Goal: Task Accomplishment & Management: Manage account settings

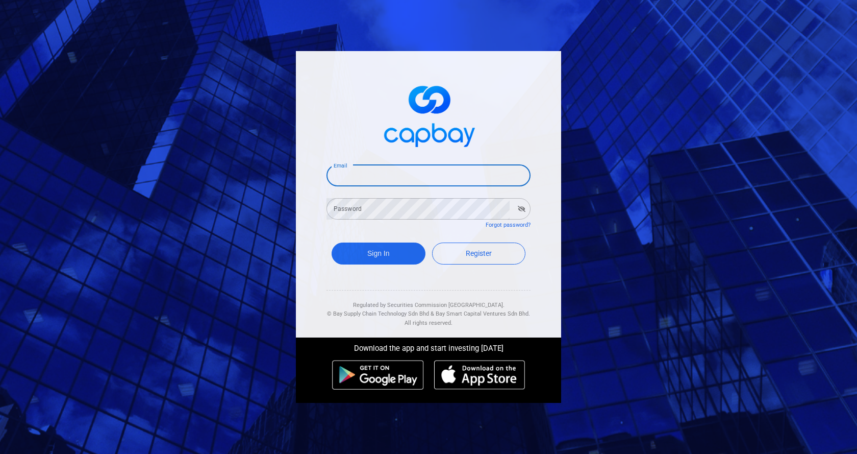
click at [428, 183] on input "Email" at bounding box center [429, 175] width 204 height 21
click at [332, 242] on button "Sign In" at bounding box center [379, 253] width 94 height 22
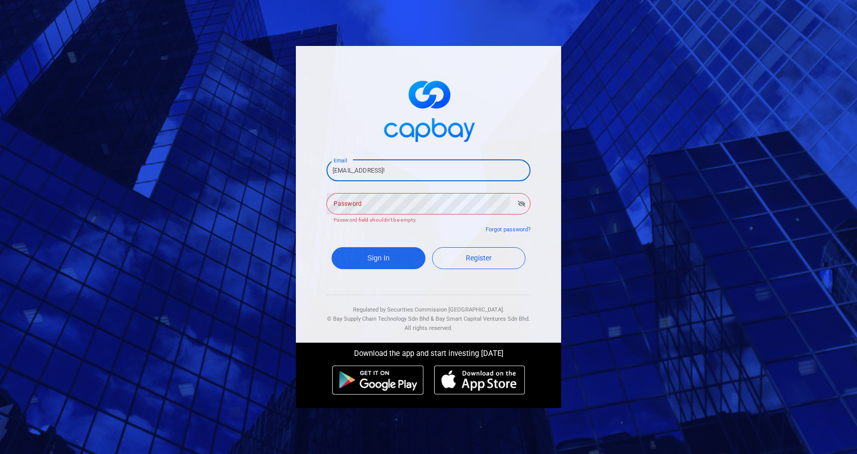
drag, startPoint x: 447, startPoint y: 165, endPoint x: 405, endPoint y: 168, distance: 42.0
click at [405, 168] on input "[EMAIL_ADDRESS]!" at bounding box center [429, 170] width 204 height 21
type input "[EMAIL_ADDRESS][DOMAIN_NAME]"
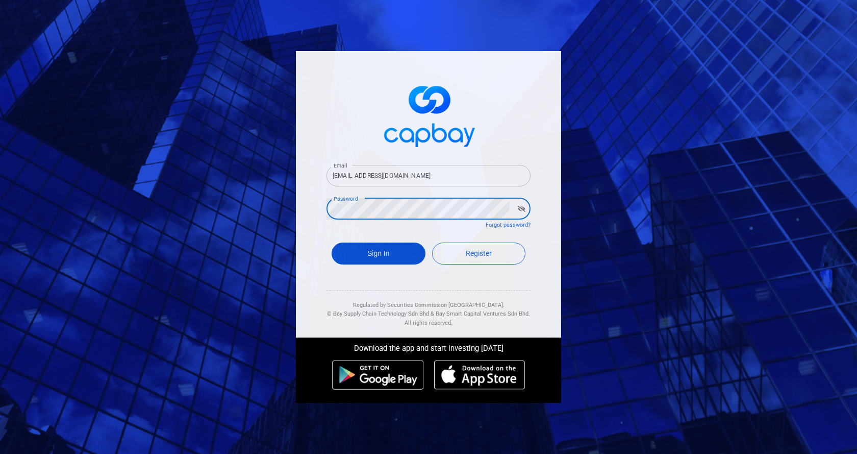
click at [371, 242] on button "Sign In" at bounding box center [379, 253] width 94 height 22
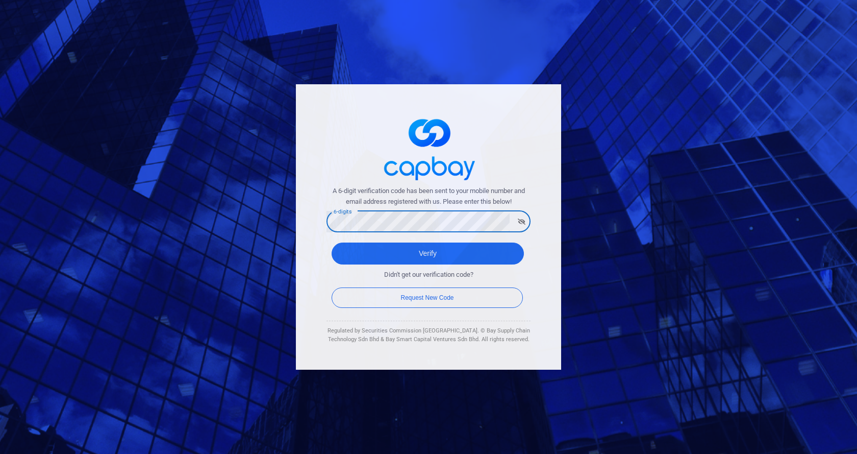
click at [332, 242] on button "Verify" at bounding box center [428, 253] width 192 height 22
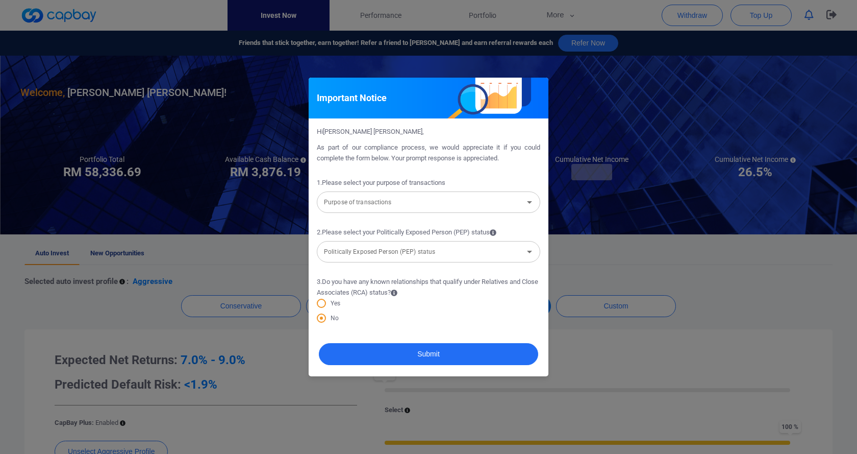
click at [378, 201] on div "Purpose of transactions Purpose of transactions" at bounding box center [429, 201] width 224 height 23
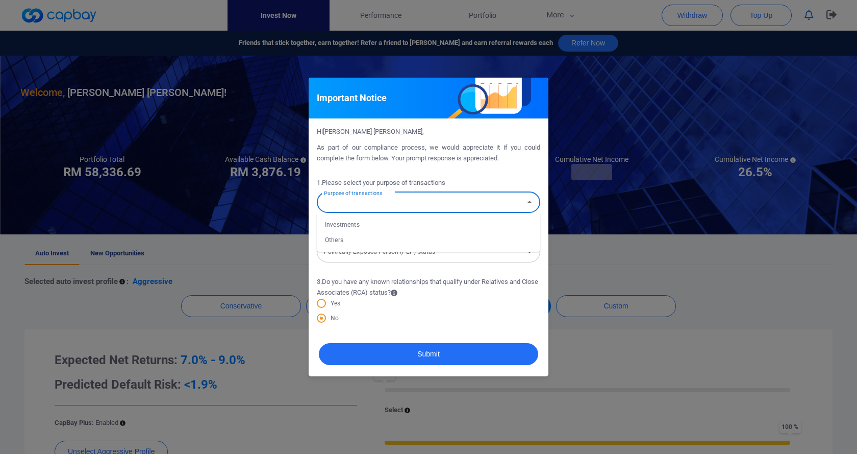
click at [367, 217] on li "Investments" at bounding box center [429, 224] width 224 height 15
type input "Investments"
click at [371, 255] on input "Politically Exposed Person (PEP) status" at bounding box center [420, 251] width 201 height 19
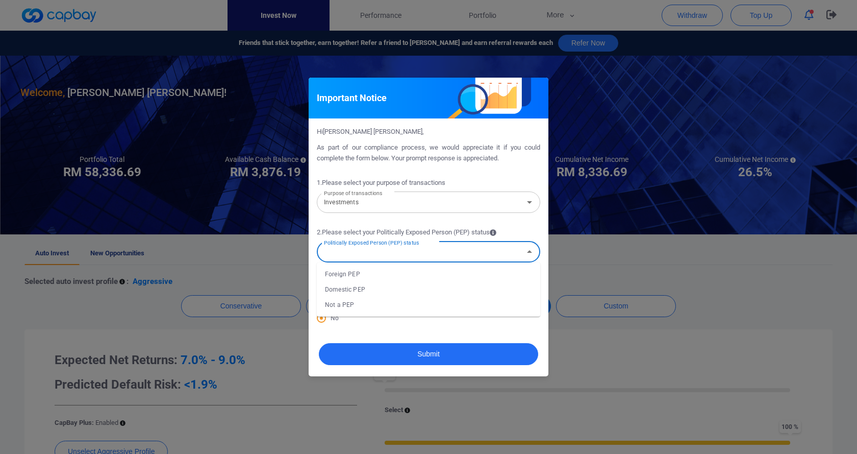
click at [358, 301] on li "Not a PEP" at bounding box center [429, 304] width 224 height 15
type input "Not a PEP"
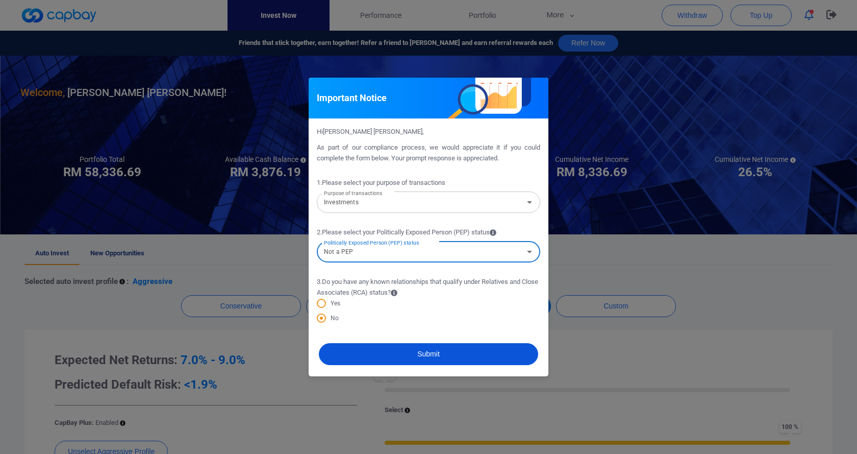
click at [408, 357] on button "Submit" at bounding box center [428, 354] width 219 height 22
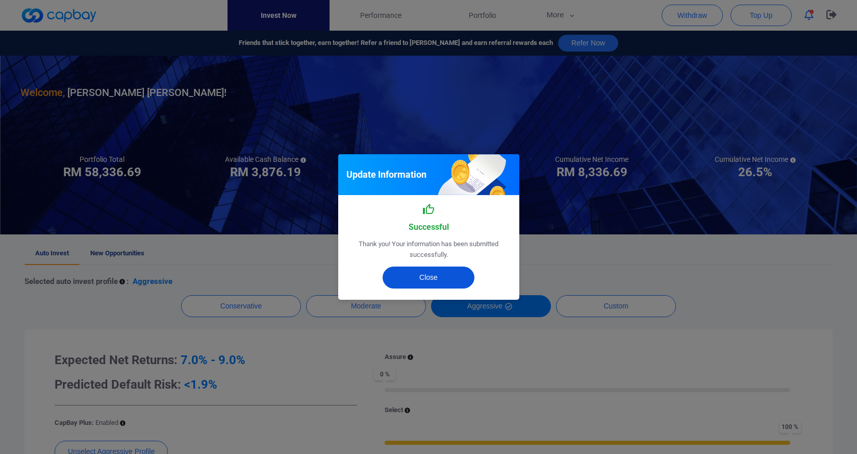
click at [414, 273] on button "Close" at bounding box center [429, 277] width 92 height 22
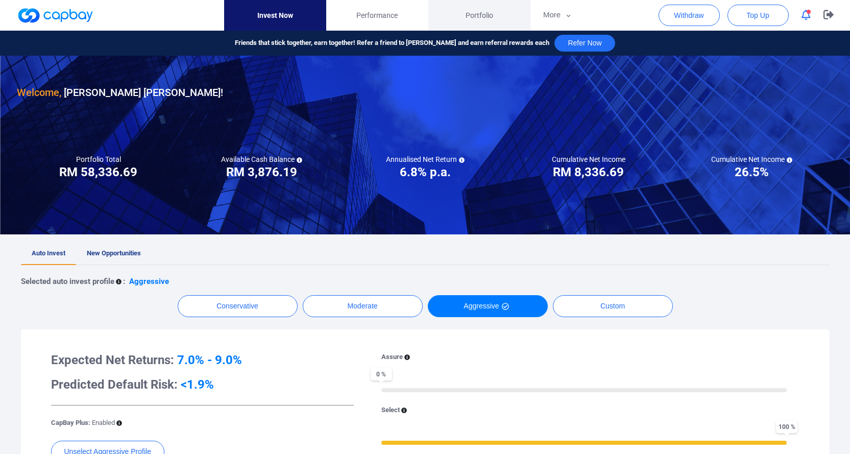
click at [459, 16] on link "Portfolio" at bounding box center [479, 15] width 102 height 31
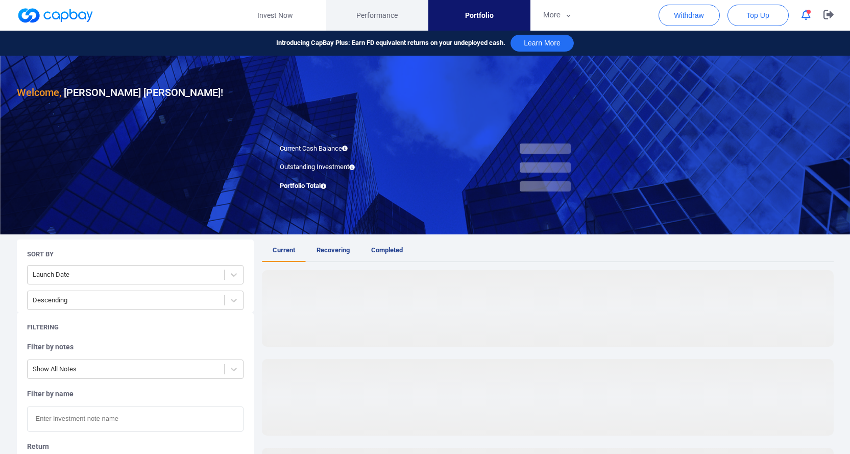
click at [398, 22] on link "Performance" at bounding box center [377, 15] width 102 height 31
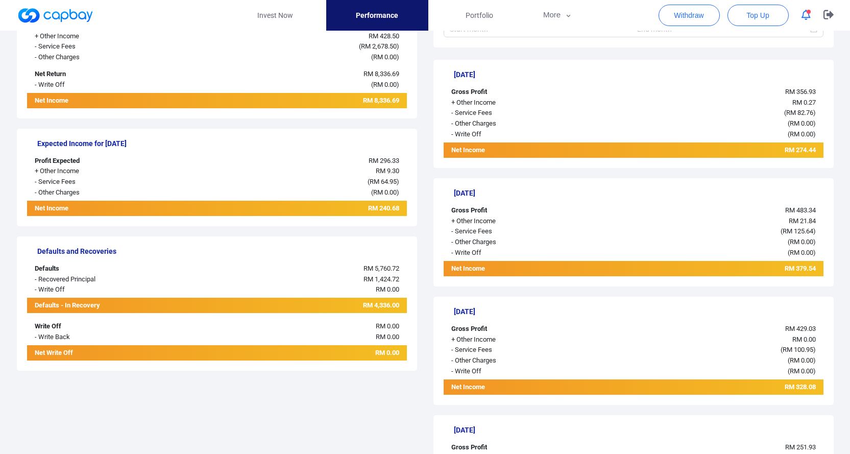
scroll to position [272, 0]
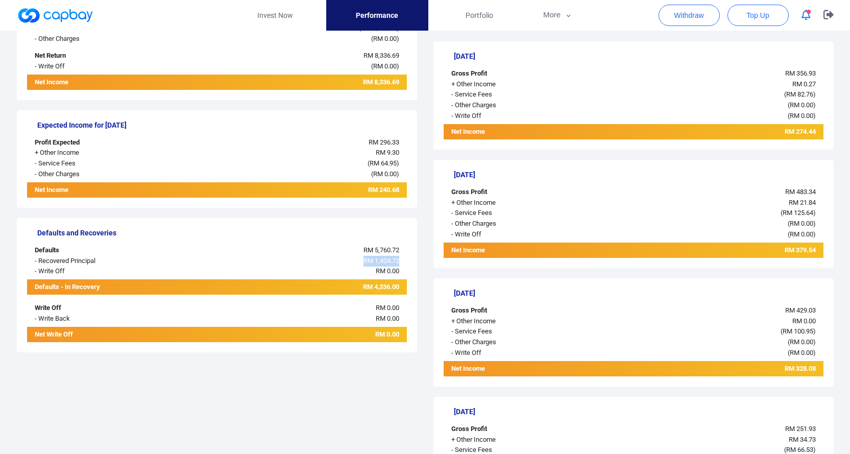
drag, startPoint x: 360, startPoint y: 261, endPoint x: 401, endPoint y: 261, distance: 40.8
click at [401, 261] on div "RM 1,424.72" at bounding box center [296, 261] width 222 height 11
click at [359, 290] on div "RM 4,336.00" at bounding box center [296, 286] width 222 height 15
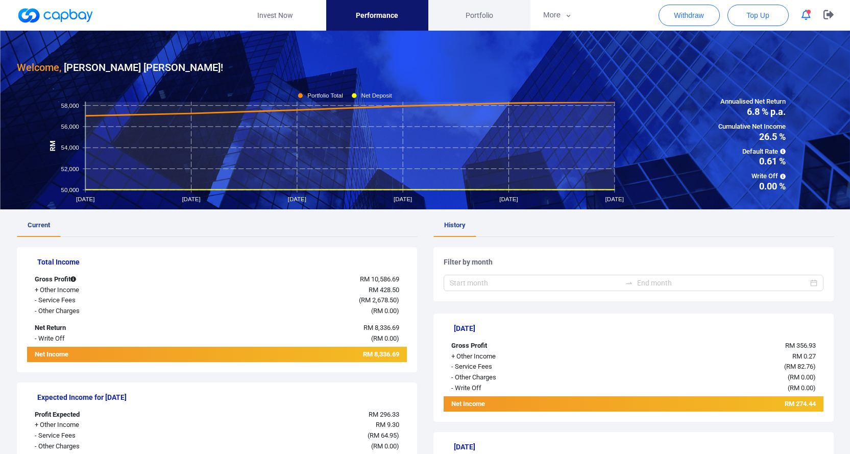
click at [481, 8] on link "Portfolio" at bounding box center [479, 15] width 102 height 31
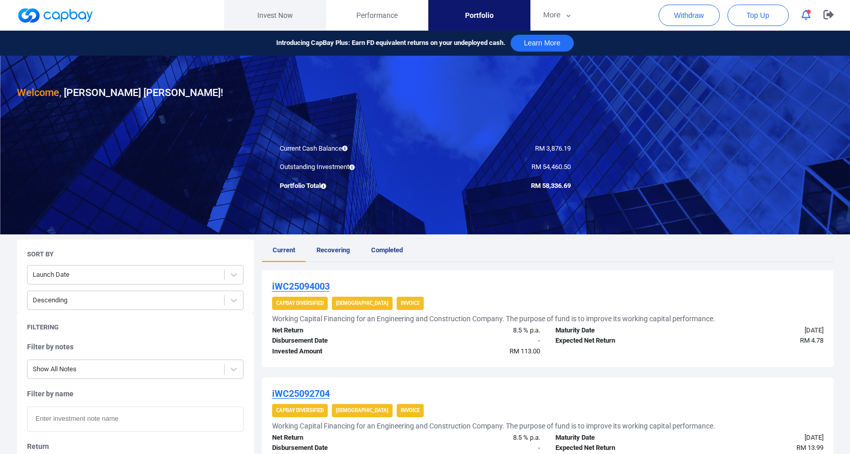
click at [280, 15] on link "Invest Now" at bounding box center [275, 15] width 102 height 31
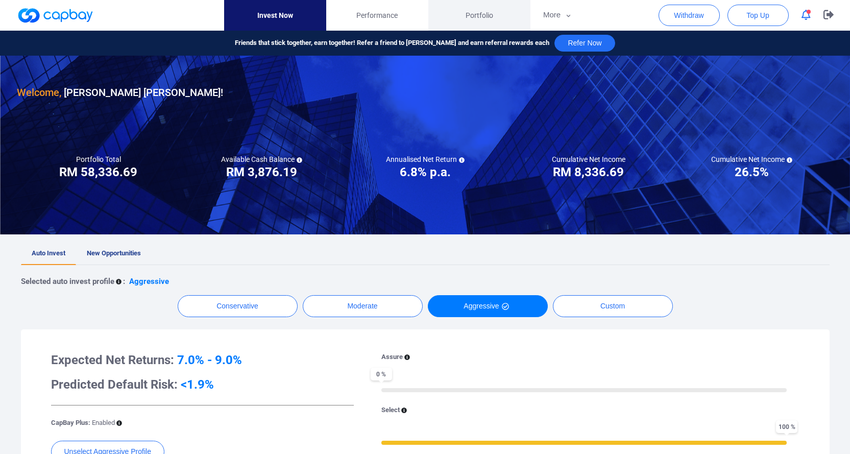
click at [471, 14] on span "Portfolio" at bounding box center [479, 15] width 28 height 11
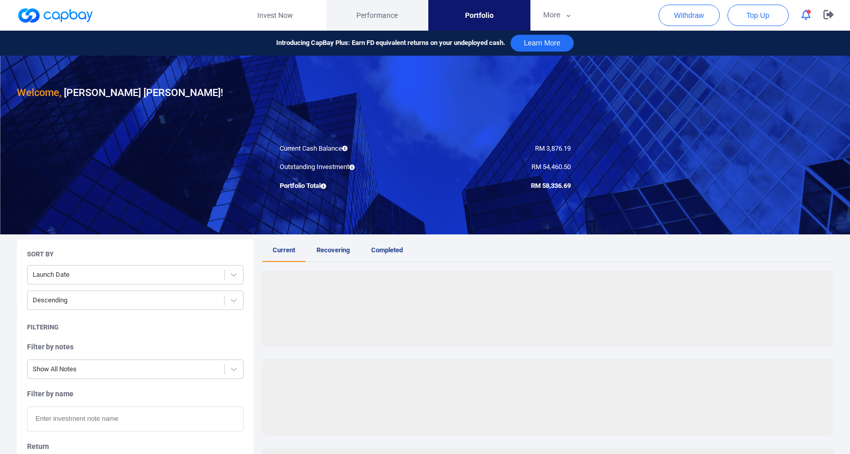
click at [378, 18] on span "Performance" at bounding box center [376, 15] width 41 height 11
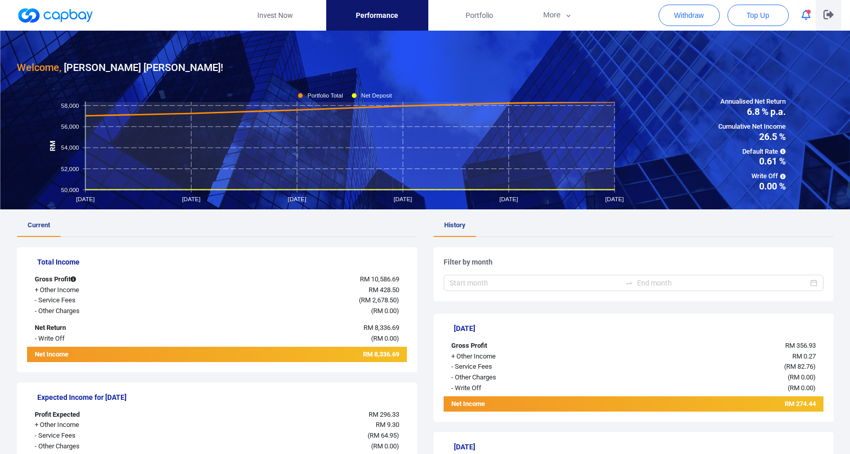
click at [828, 15] on icon "button" at bounding box center [828, 14] width 10 height 9
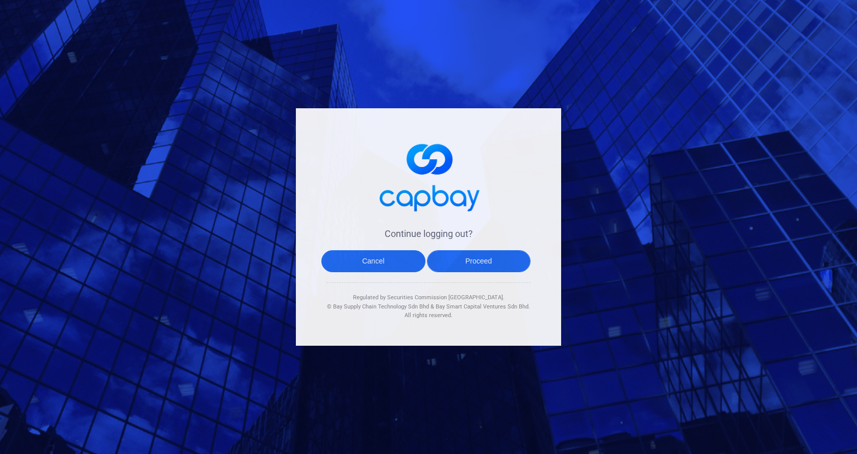
click at [452, 263] on button "Proceed" at bounding box center [479, 261] width 104 height 22
